Goal: Transaction & Acquisition: Purchase product/service

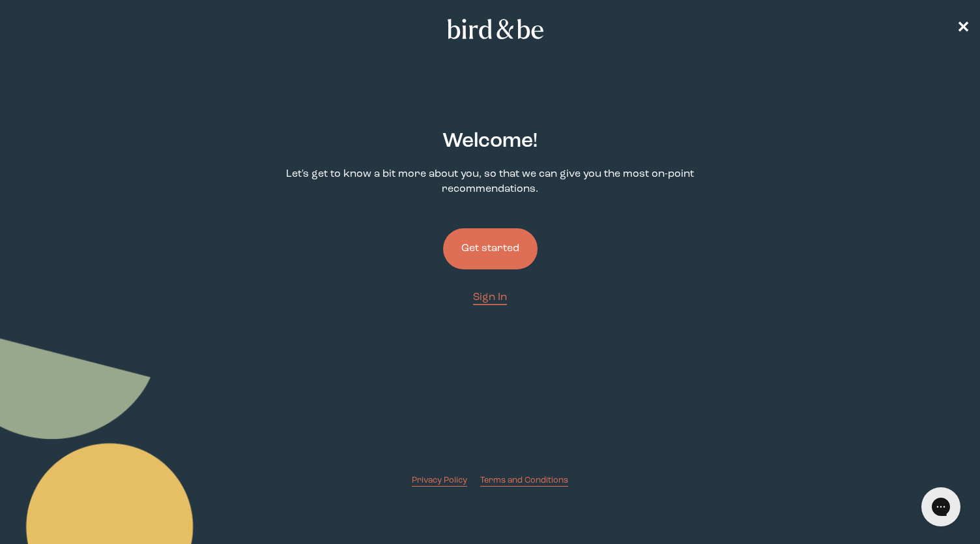
click at [484, 239] on button "Get started" at bounding box center [490, 248] width 95 height 41
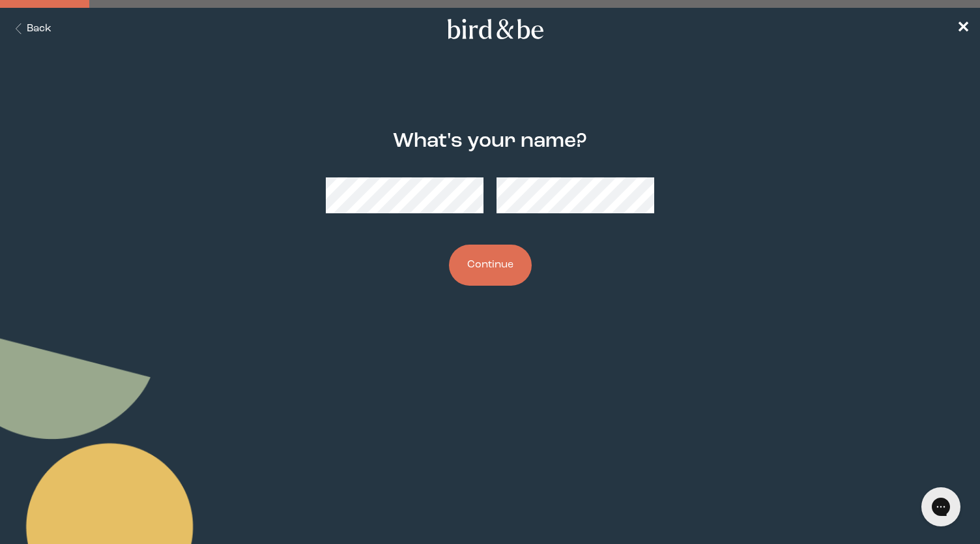
click at [482, 276] on button "Continue" at bounding box center [490, 264] width 83 height 41
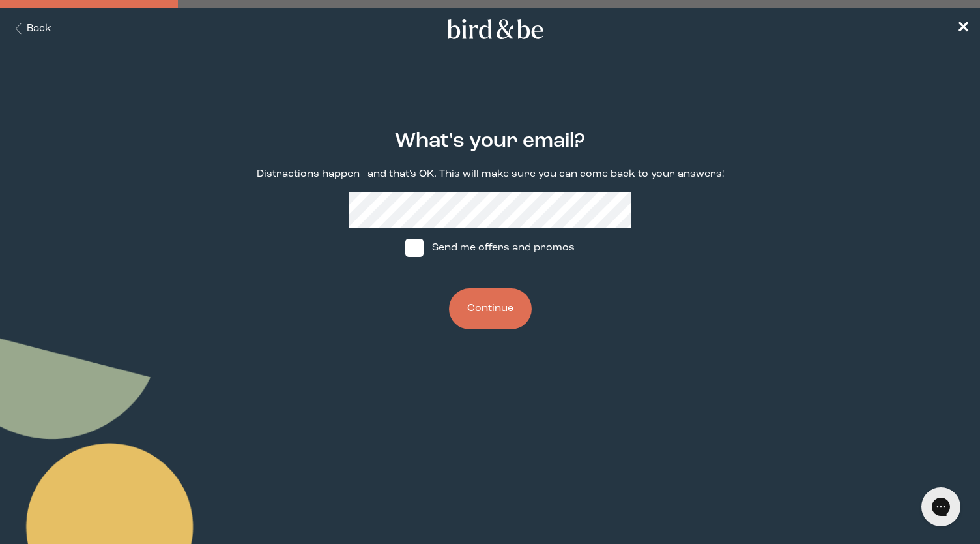
click at [488, 308] on button "Continue" at bounding box center [490, 308] width 83 height 41
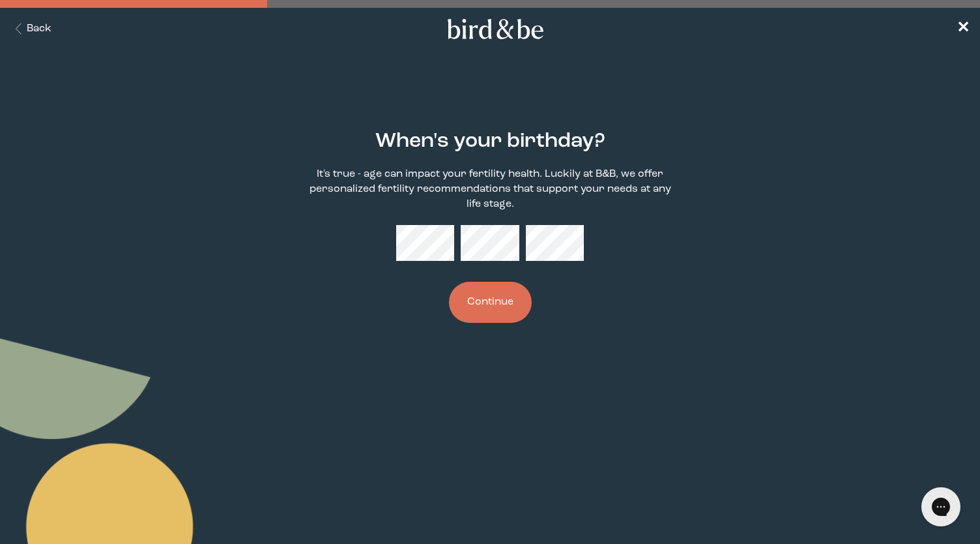
click at [490, 312] on button "Continue" at bounding box center [490, 302] width 83 height 41
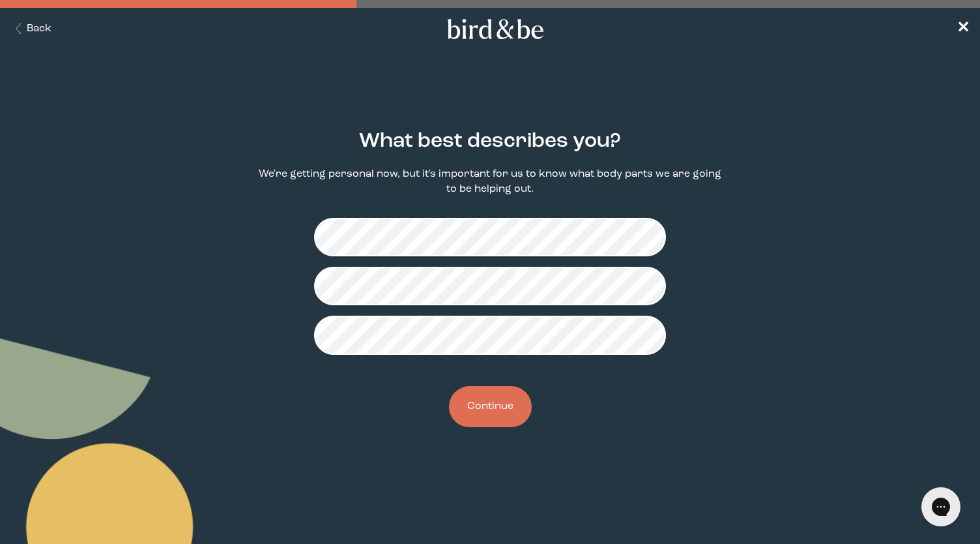
click at [508, 411] on button "Continue" at bounding box center [490, 406] width 83 height 41
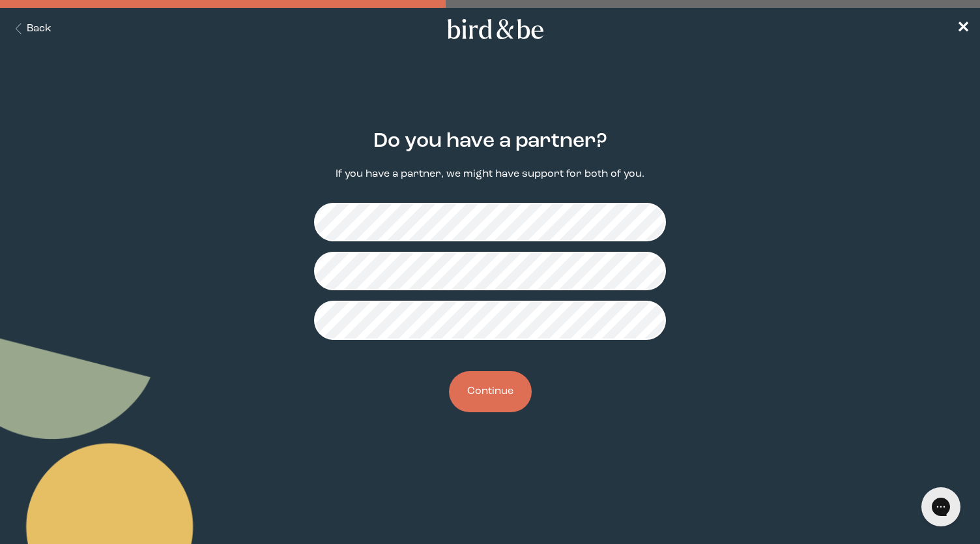
click at [493, 410] on button "Continue" at bounding box center [490, 391] width 83 height 41
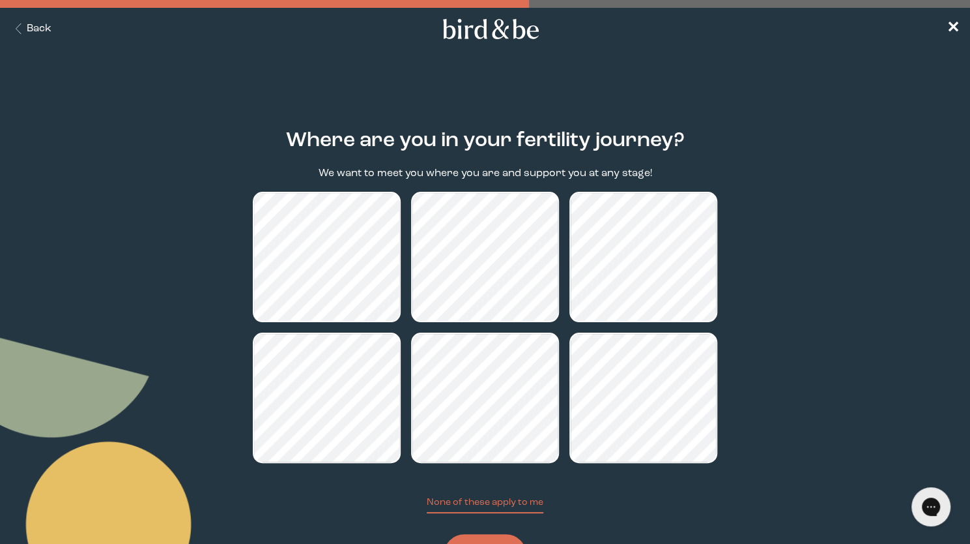
scroll to position [63, 0]
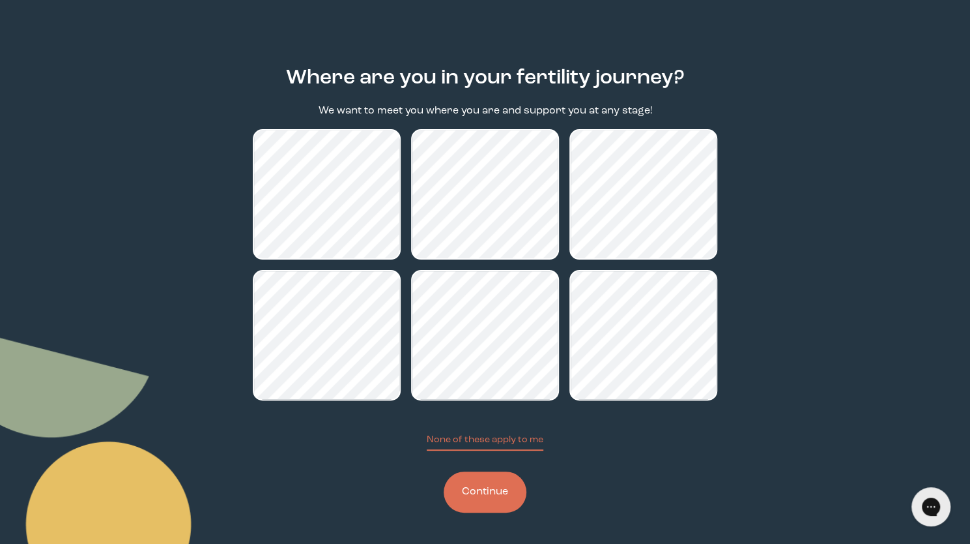
click at [480, 489] on button "Continue" at bounding box center [485, 491] width 83 height 41
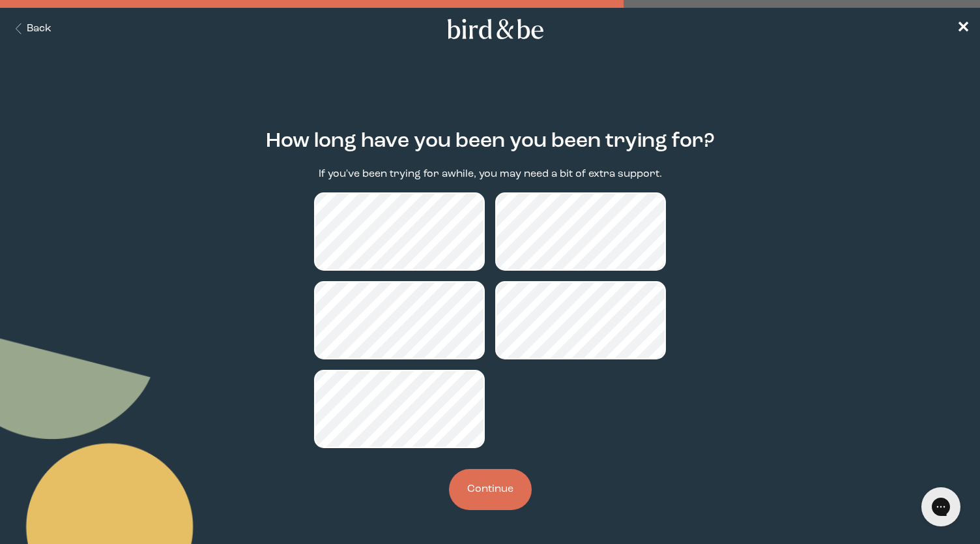
click at [482, 488] on button "Continue" at bounding box center [490, 489] width 83 height 41
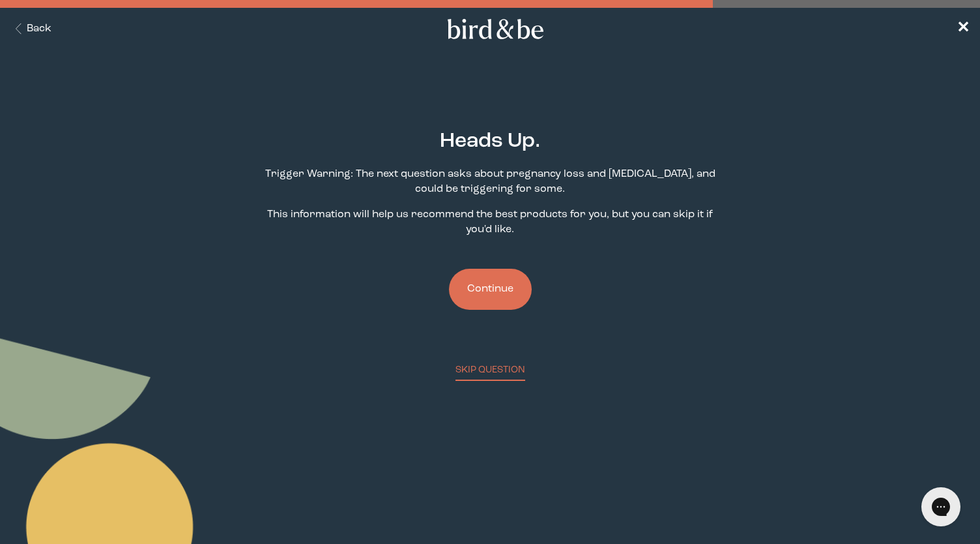
click at [488, 297] on button "Continue" at bounding box center [490, 289] width 83 height 41
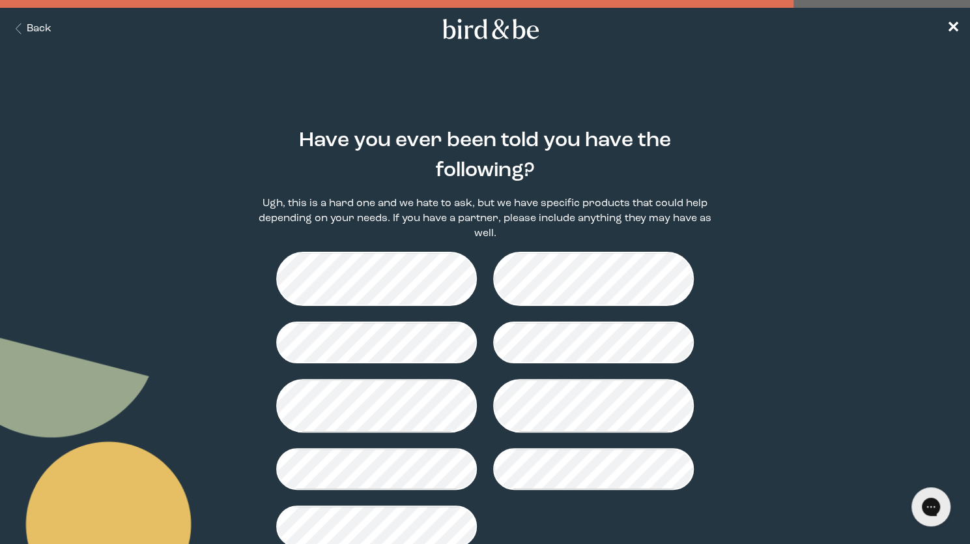
scroll to position [85, 0]
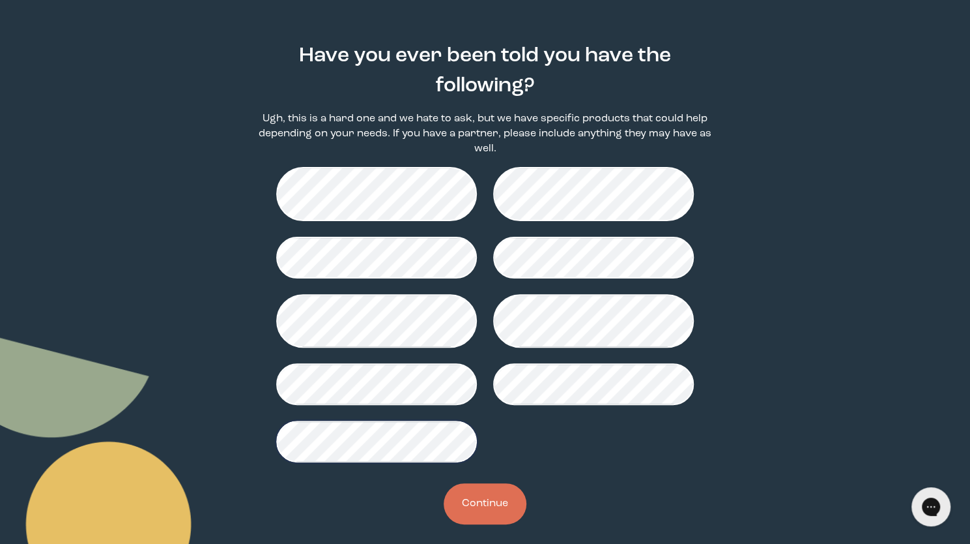
click at [480, 506] on button "Continue" at bounding box center [485, 503] width 83 height 41
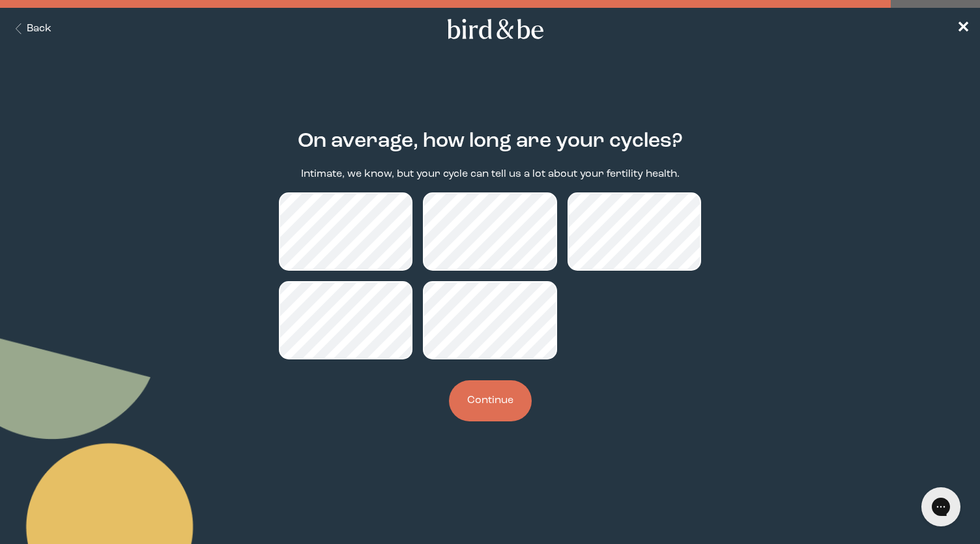
click at [475, 407] on button "Continue" at bounding box center [490, 400] width 83 height 41
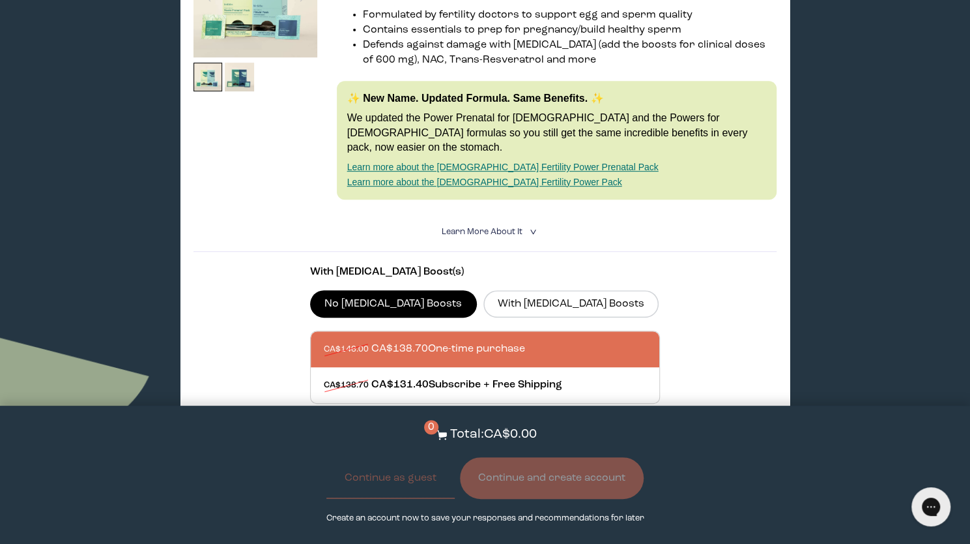
scroll to position [310, 0]
click at [712, 293] on section "With [MEDICAL_DATA] Boost(s) No [MEDICAL_DATA] Boosts With [MEDICAL_DATA] Boost…" at bounding box center [486, 357] width 584 height 212
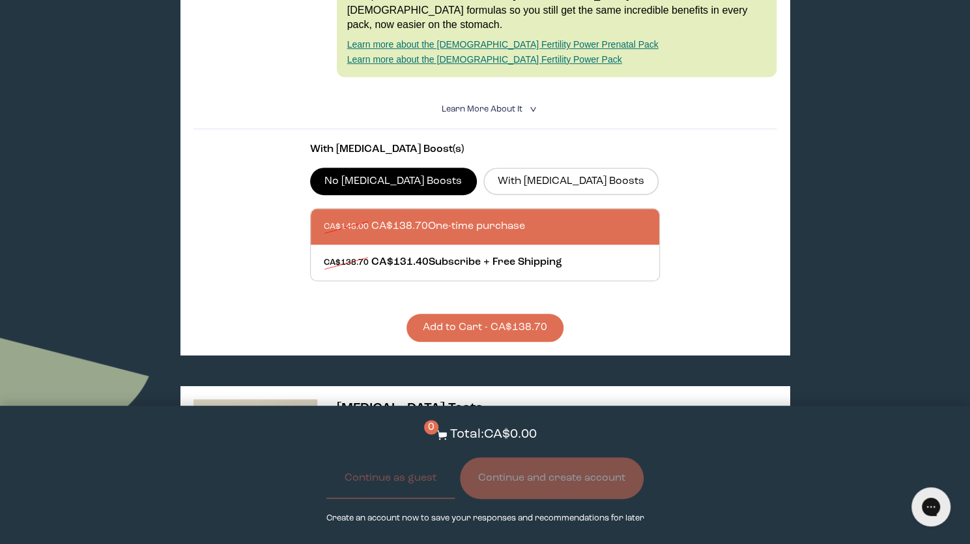
scroll to position [432, 0]
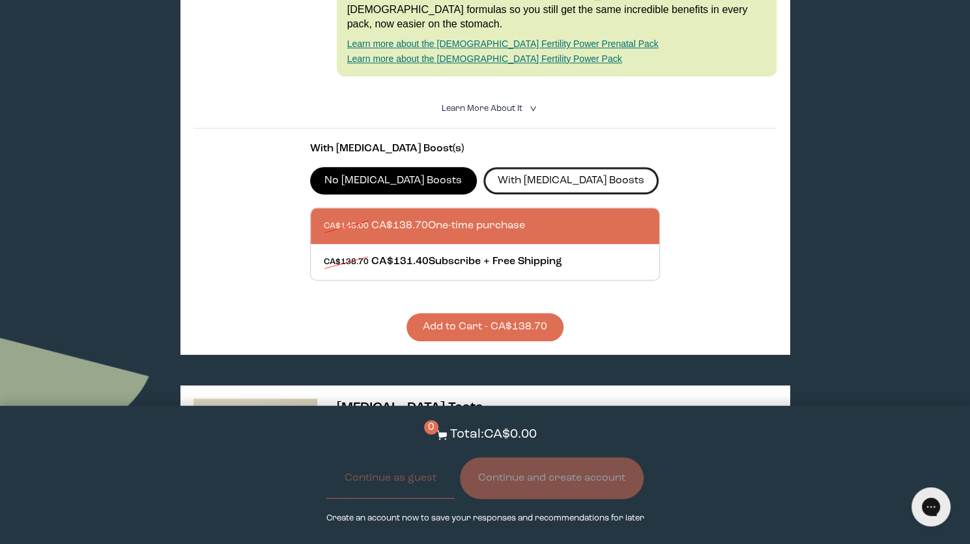
click at [514, 167] on label "With [MEDICAL_DATA] Boosts" at bounding box center [572, 180] width 176 height 27
click at [0, 0] on input "With [MEDICAL_DATA] Boosts" at bounding box center [0, 0] width 0 height 0
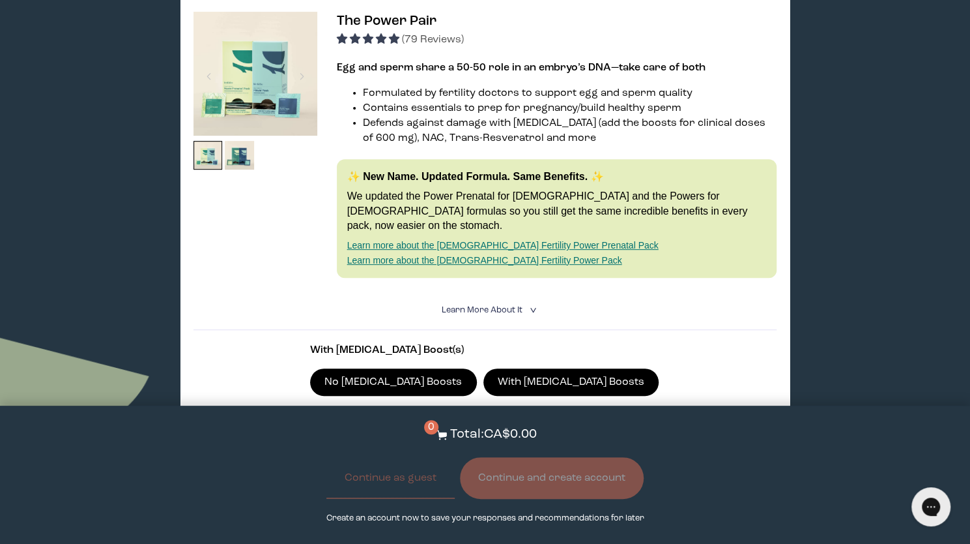
scroll to position [0, 0]
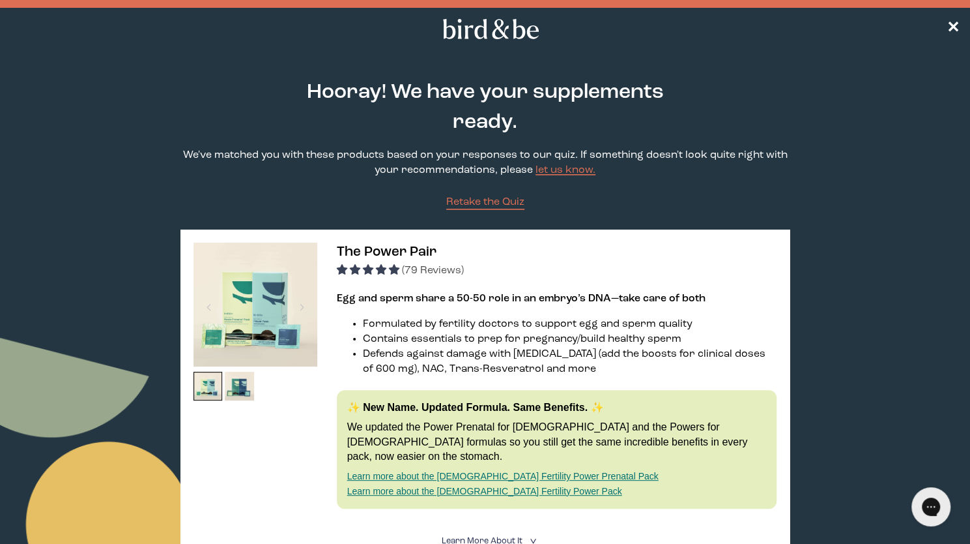
click at [256, 306] on img at bounding box center [256, 304] width 124 height 124
click at [237, 389] on img at bounding box center [239, 386] width 29 height 29
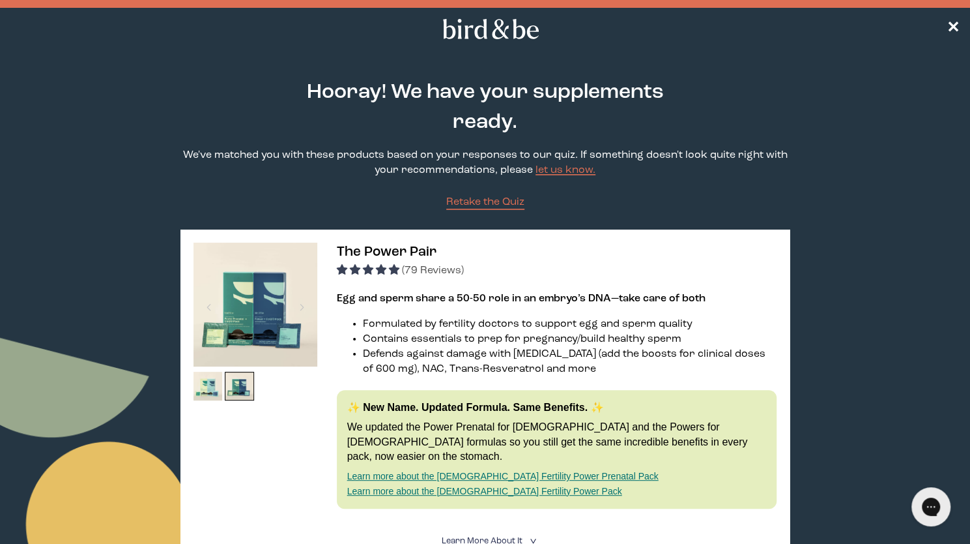
click at [267, 337] on img at bounding box center [256, 304] width 124 height 124
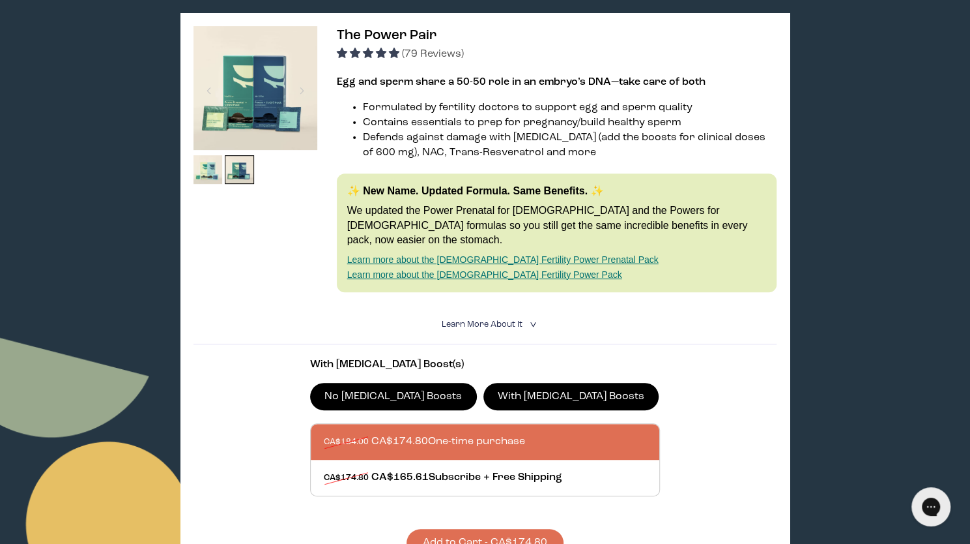
scroll to position [217, 0]
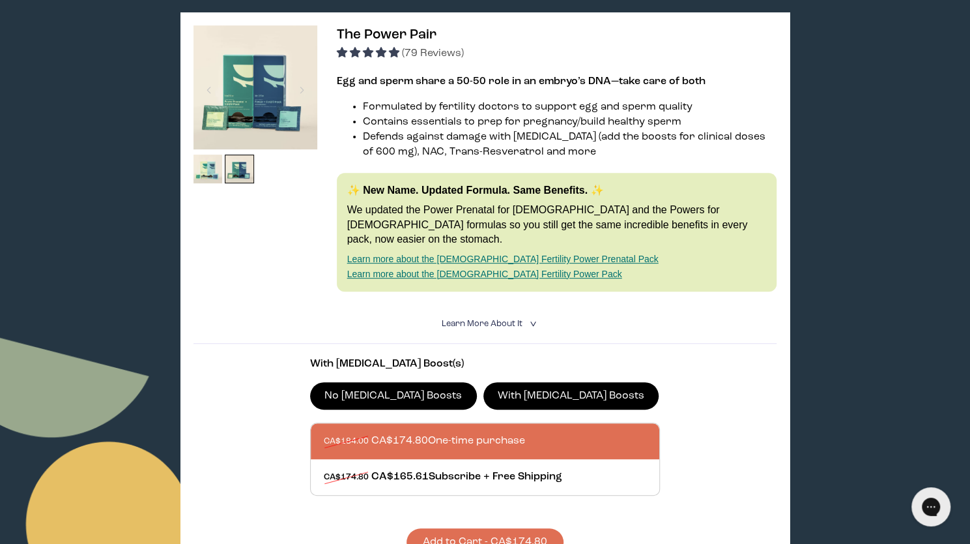
click at [497, 319] on span "Learn More About it" at bounding box center [482, 323] width 81 height 8
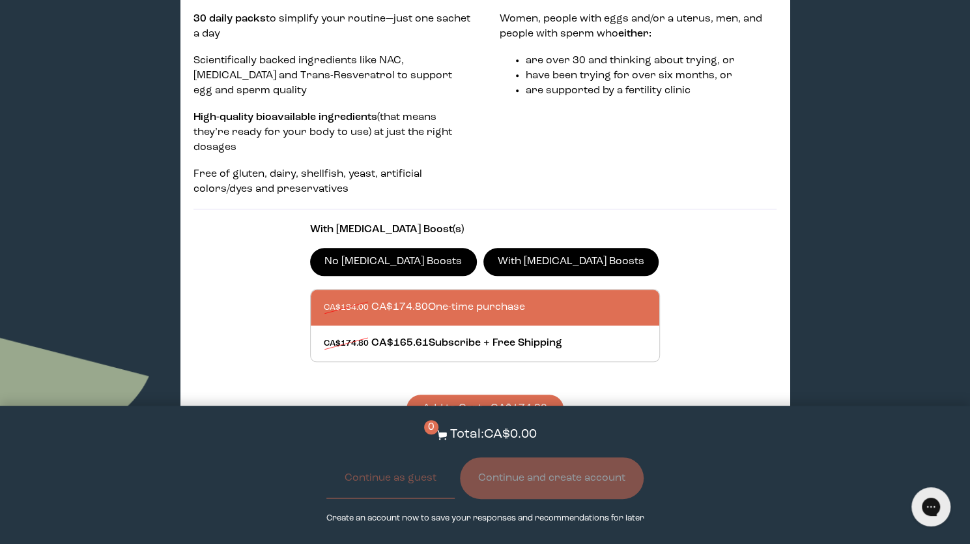
scroll to position [640, 0]
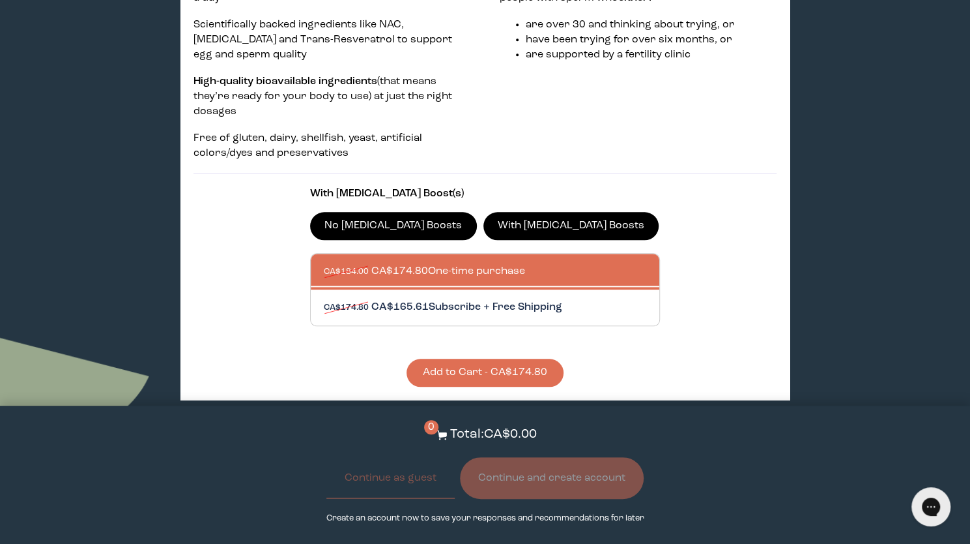
click at [534, 289] on div at bounding box center [498, 307] width 349 height 36
click at [324, 299] on input "CA$174.80 CA$165.61 Subscribe + Free Shipping" at bounding box center [323, 299] width 1 height 1
radio input "true"
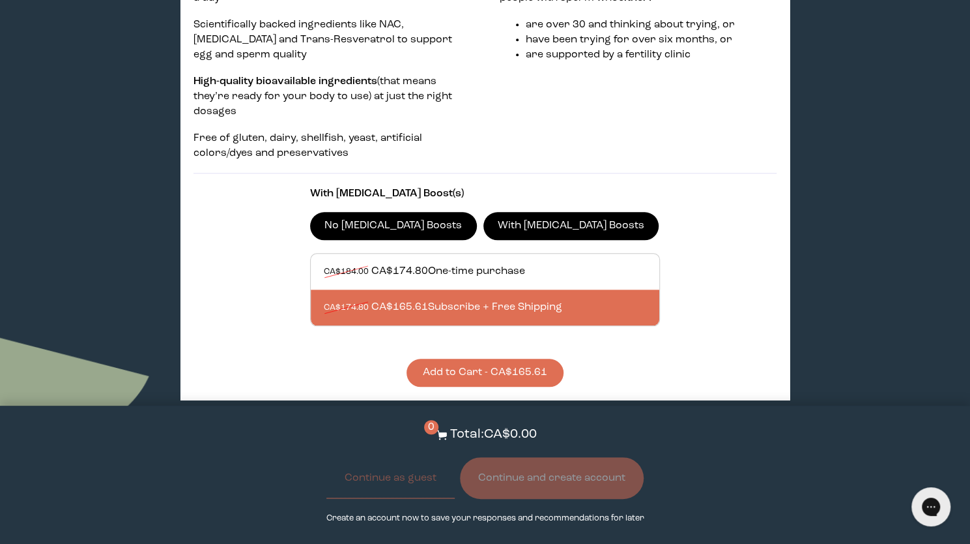
click at [514, 358] on button "Add to Cart - CA$165.61" at bounding box center [485, 372] width 157 height 28
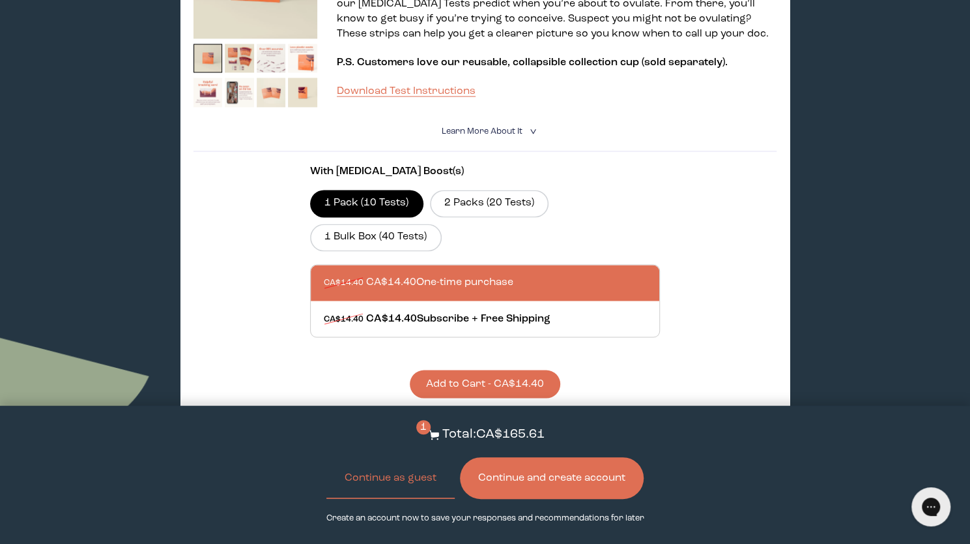
scroll to position [1187, 0]
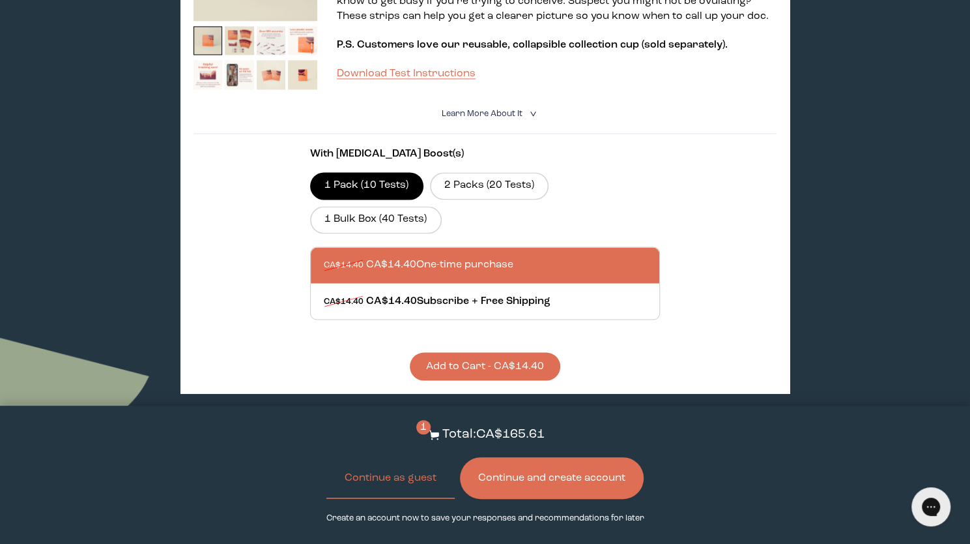
click at [516, 477] on button "Continue and create account" at bounding box center [552, 478] width 184 height 42
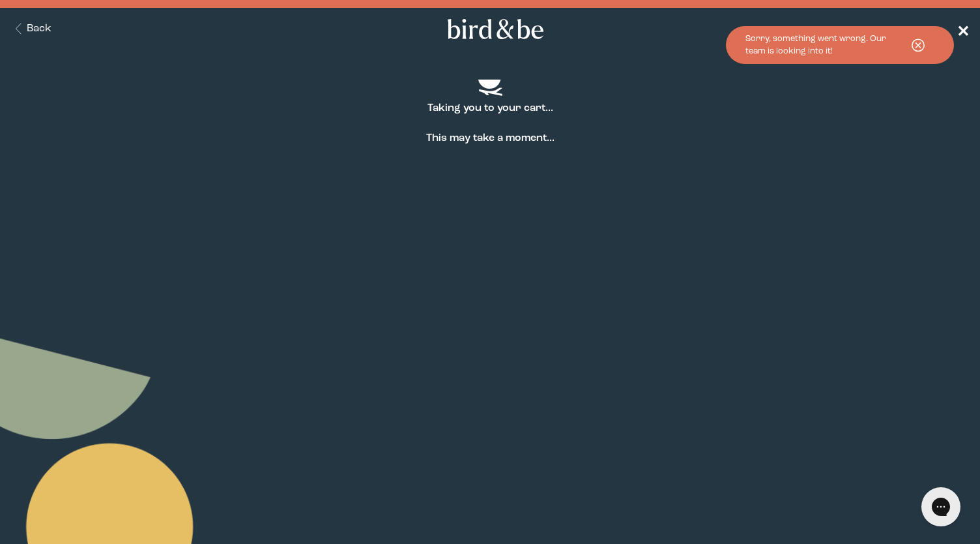
click at [963, 24] on span "✕" at bounding box center [963, 30] width 13 height 16
